Goal: Information Seeking & Learning: Learn about a topic

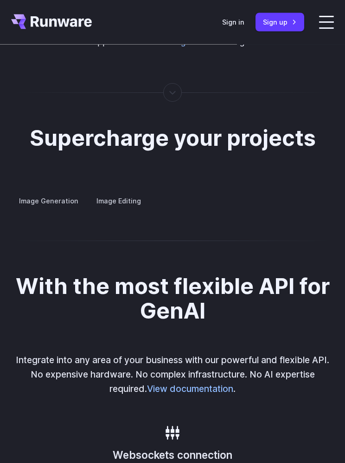
scroll to position [1774, 0]
click at [0, 0] on summary "Concept design" at bounding box center [0, 0] width 0 height 0
click at [0, 0] on summary "Custom avatars" at bounding box center [0, 0] width 0 height 0
click at [128, 199] on label "Image Editing" at bounding box center [119, 201] width 60 height 16
click at [60, 203] on label "Image Generation" at bounding box center [48, 201] width 75 height 16
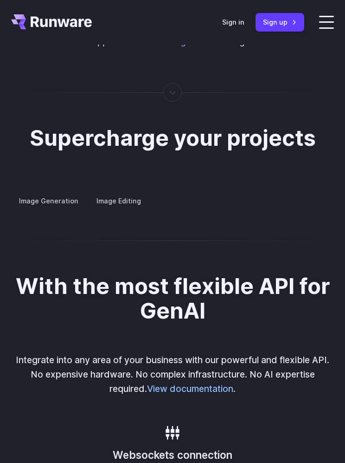
click at [0, 0] on p "Create avatars in any style you desire – whether abstract, cartoonish, or reali…" at bounding box center [0, 0] width 0 height 0
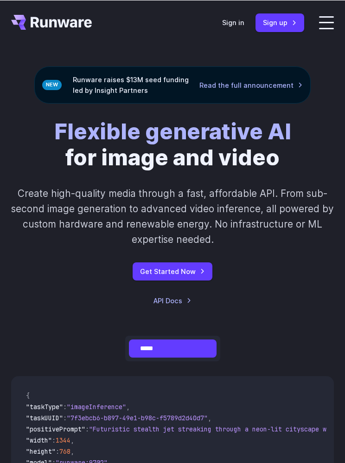
scroll to position [0, 0]
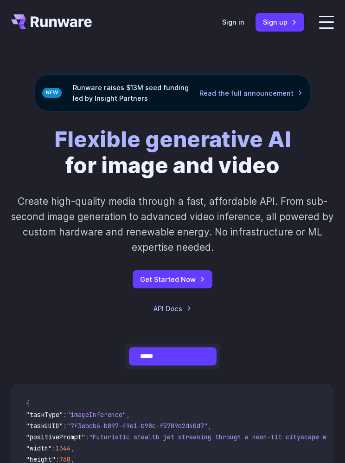
click at [328, 19] on label at bounding box center [326, 22] width 15 height 13
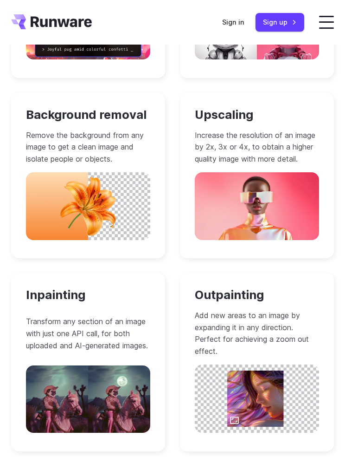
scroll to position [1152, 0]
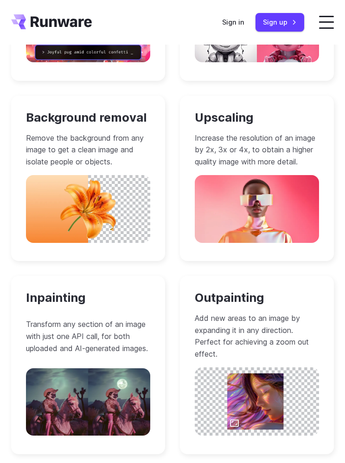
click at [247, 136] on p "Increase the resolution of an image by 2x, 3x or 4x, to obtain a higher quality…" at bounding box center [257, 150] width 124 height 36
click at [239, 191] on img at bounding box center [257, 208] width 124 height 67
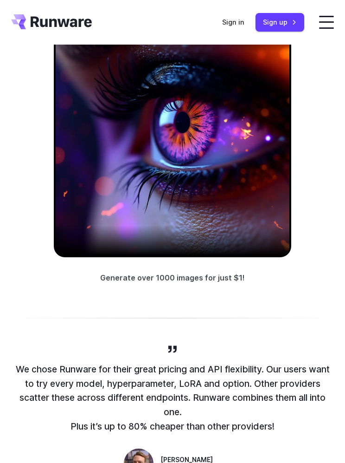
scroll to position [225, 0]
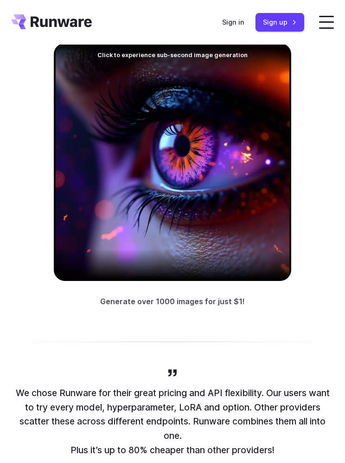
click at [186, 167] on div at bounding box center [173, 162] width 238 height 238
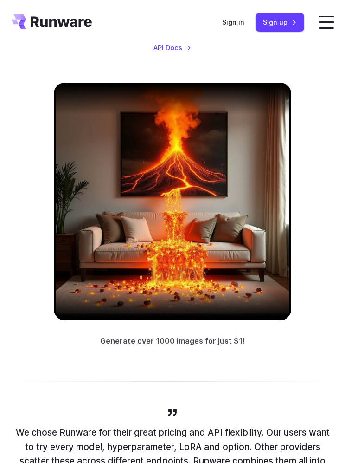
scroll to position [181, 0]
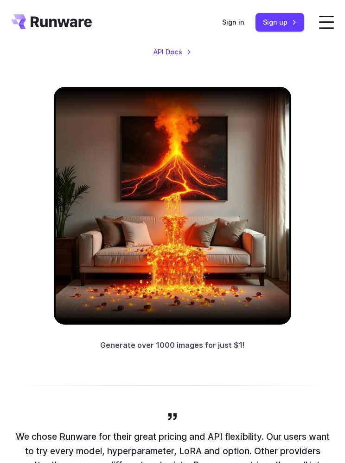
click at [187, 211] on div at bounding box center [173, 206] width 238 height 238
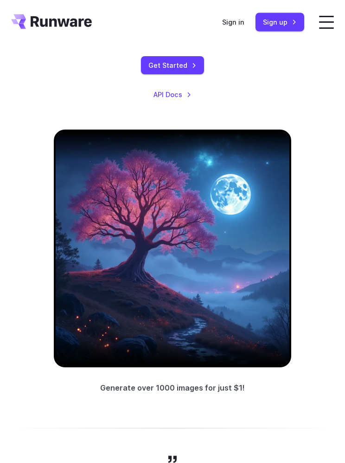
click at [196, 260] on div at bounding box center [173, 249] width 238 height 238
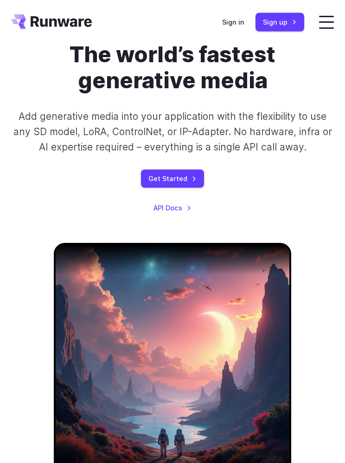
scroll to position [0, 0]
